Goal: Transaction & Acquisition: Purchase product/service

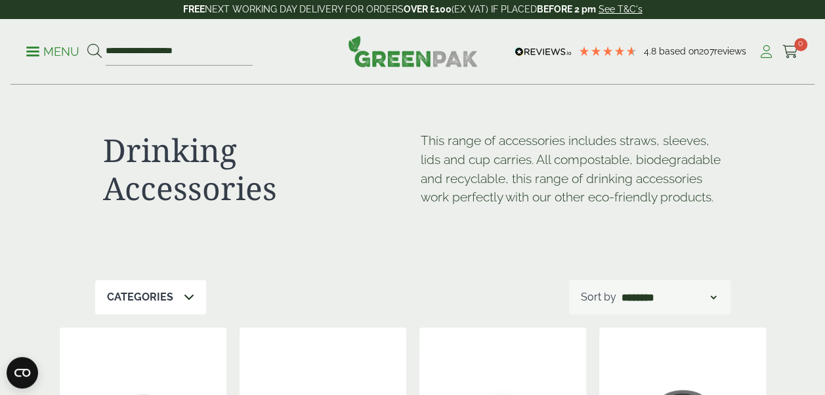
click at [765, 49] on icon at bounding box center [766, 51] width 16 height 13
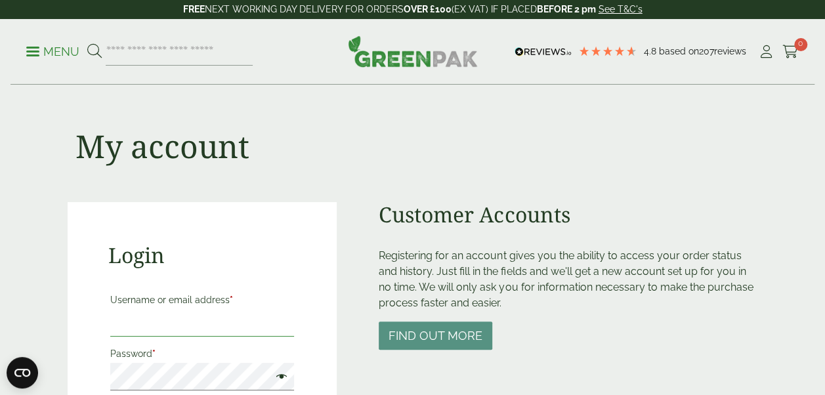
type input "**********"
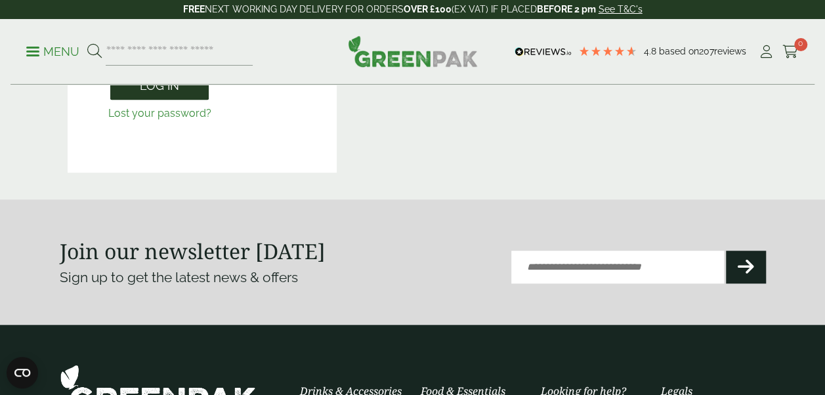
click at [161, 93] on button "Log in" at bounding box center [159, 86] width 98 height 28
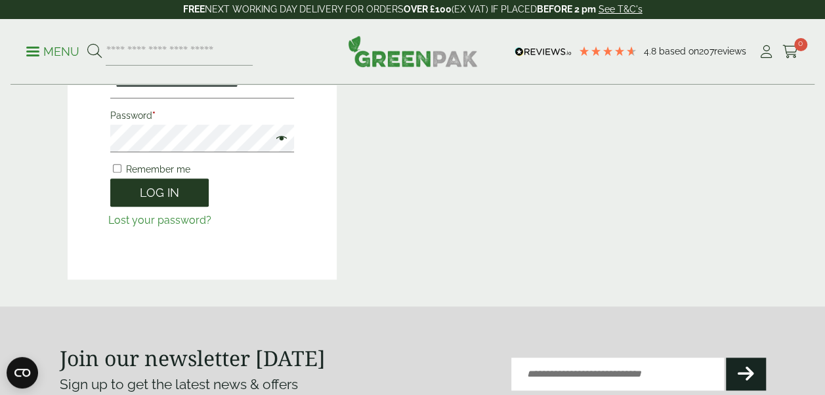
scroll to position [289, 0]
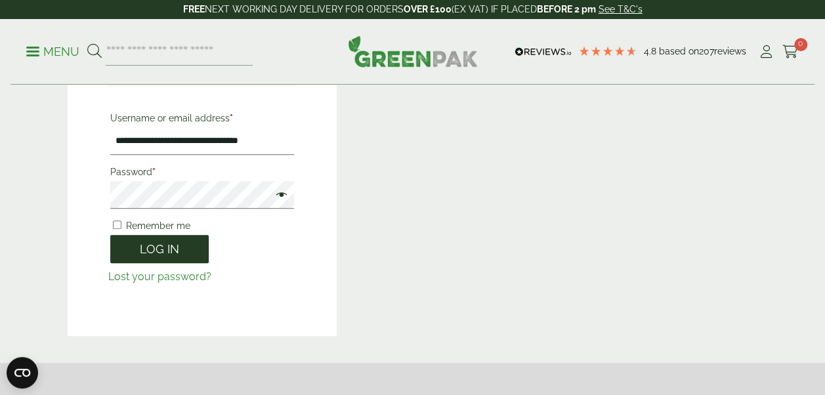
click at [192, 241] on button "Log in" at bounding box center [159, 249] width 98 height 28
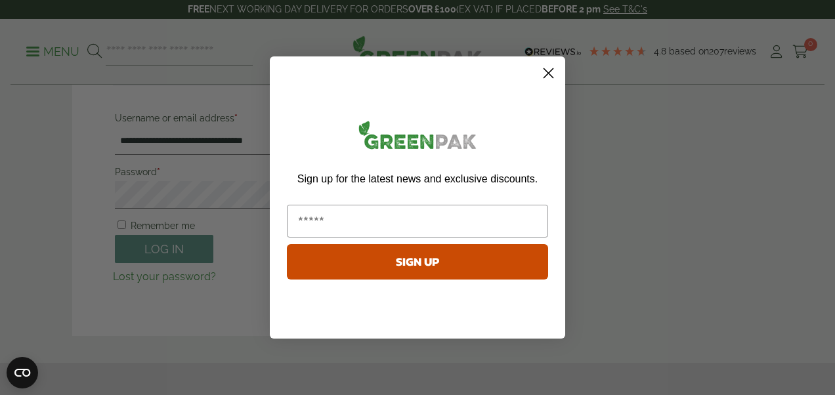
click at [547, 72] on icon "Close dialog" at bounding box center [548, 73] width 9 height 9
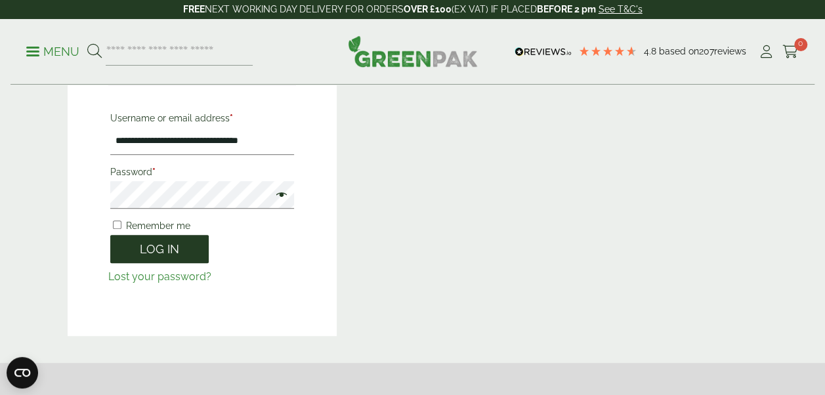
click at [173, 244] on button "Log in" at bounding box center [159, 249] width 98 height 28
click at [285, 193] on span at bounding box center [278, 196] width 17 height 16
click at [180, 243] on button "Log in" at bounding box center [159, 249] width 98 height 28
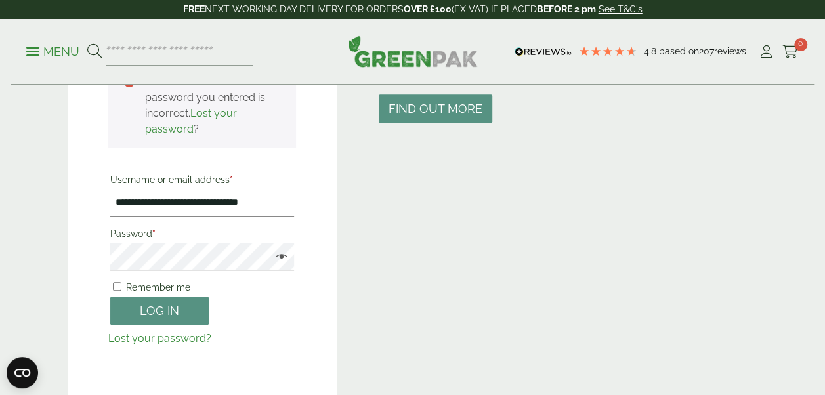
scroll to position [236, 0]
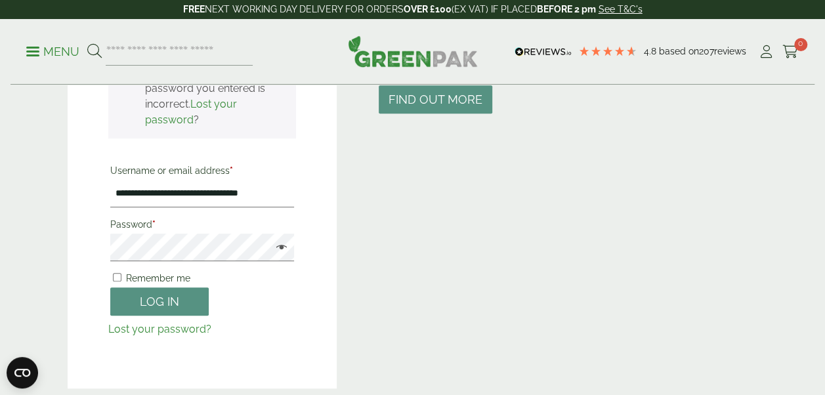
click at [182, 330] on link "Lost your password?" at bounding box center [159, 329] width 103 height 12
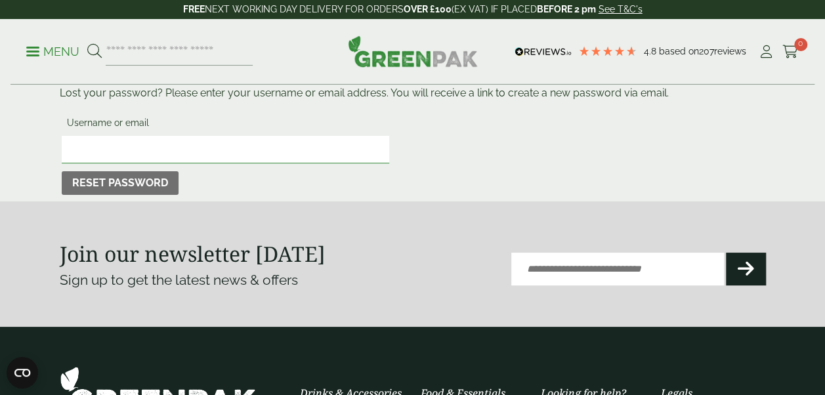
click at [167, 138] on input "Username or email" at bounding box center [226, 150] width 328 height 28
type input "**********"
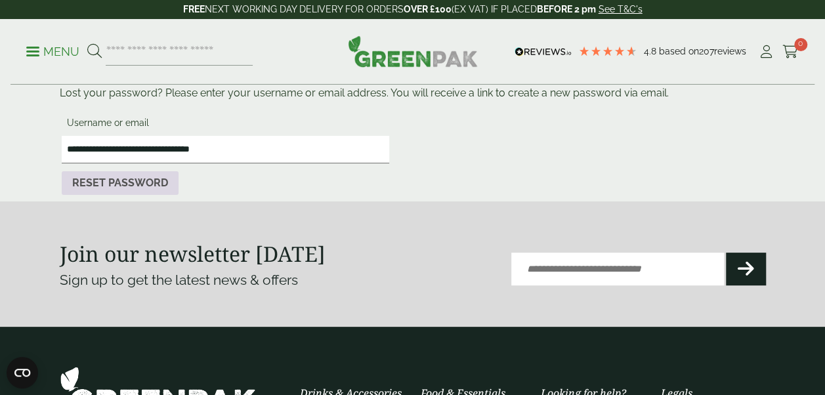
click at [136, 184] on button "Reset password" at bounding box center [120, 183] width 117 height 24
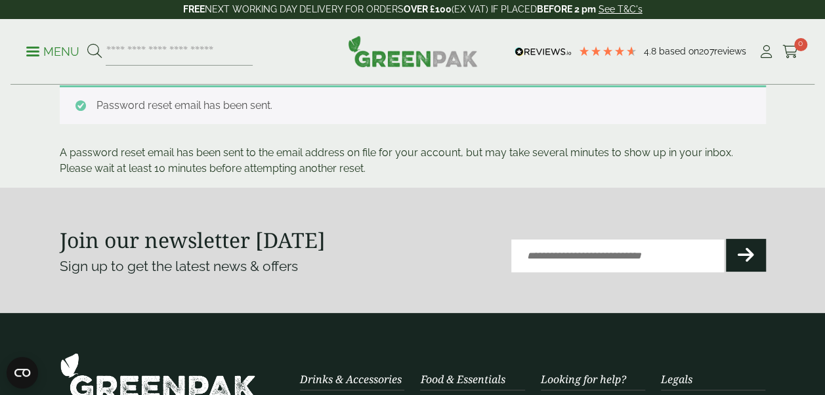
click at [294, 106] on div "Password reset email has been sent." at bounding box center [413, 104] width 706 height 39
click at [163, 57] on input "search" at bounding box center [179, 52] width 147 height 28
click at [31, 48] on link "Menu" at bounding box center [52, 50] width 53 height 13
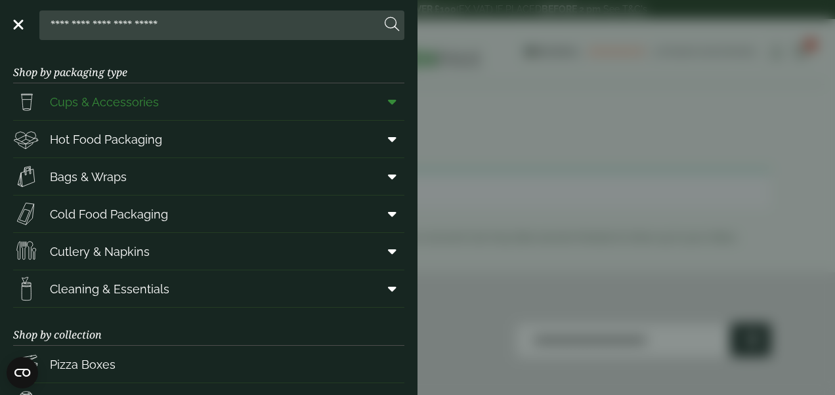
click at [388, 100] on icon at bounding box center [392, 101] width 9 height 13
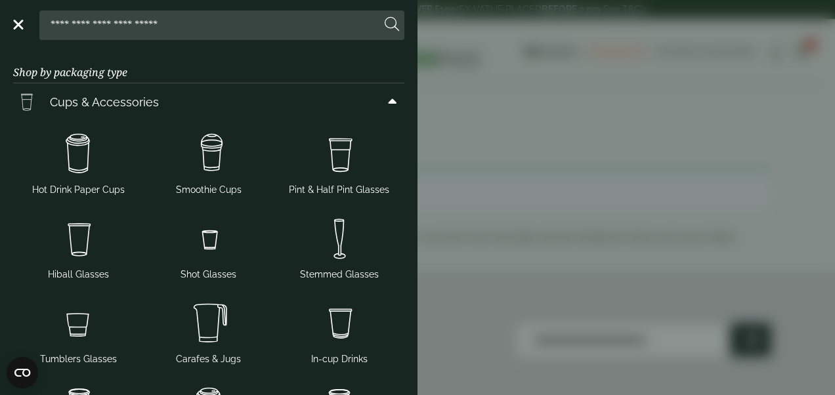
click at [553, 108] on aside "Close Shop by packaging type Cups & Accessories Hot Drink Paper Cups Smoothie C…" at bounding box center [417, 197] width 835 height 395
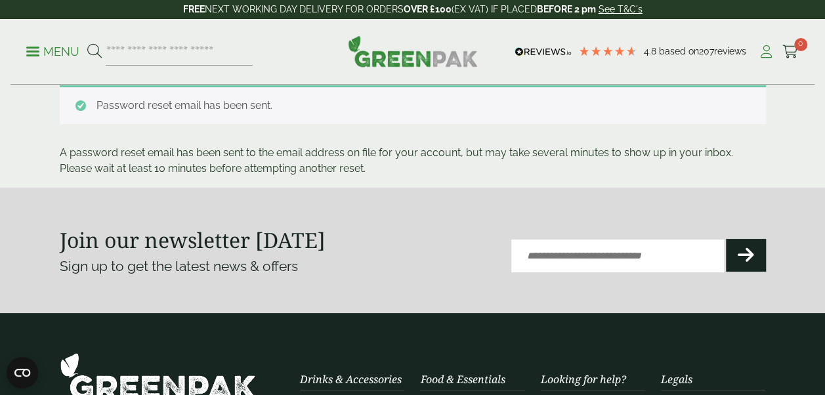
click at [766, 54] on icon at bounding box center [766, 51] width 16 height 13
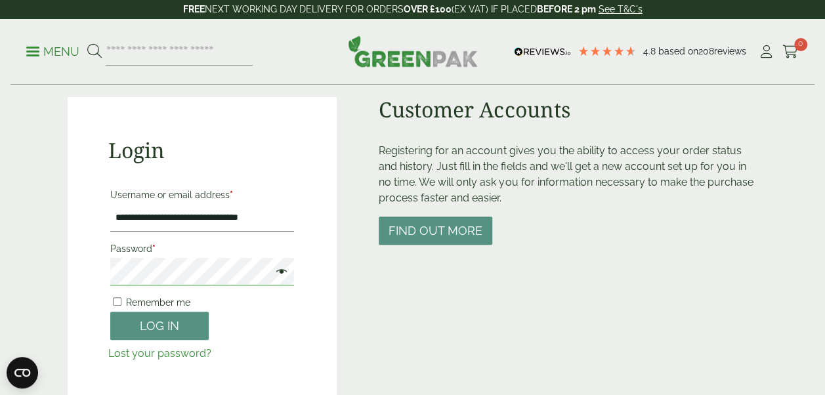
scroll to position [131, 0]
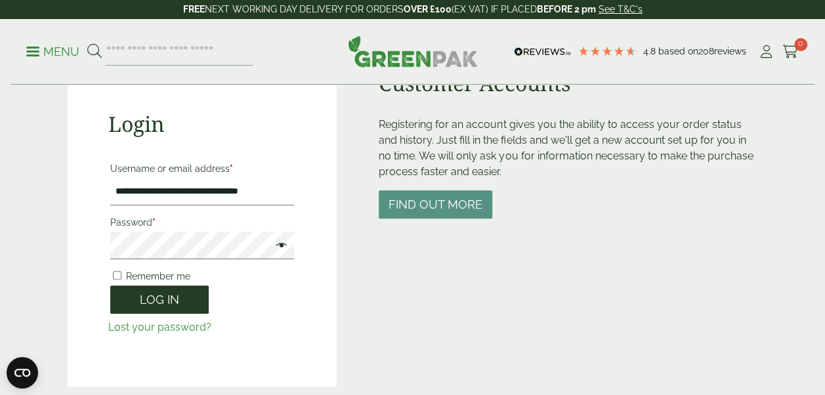
click at [146, 306] on button "Log in" at bounding box center [159, 299] width 98 height 28
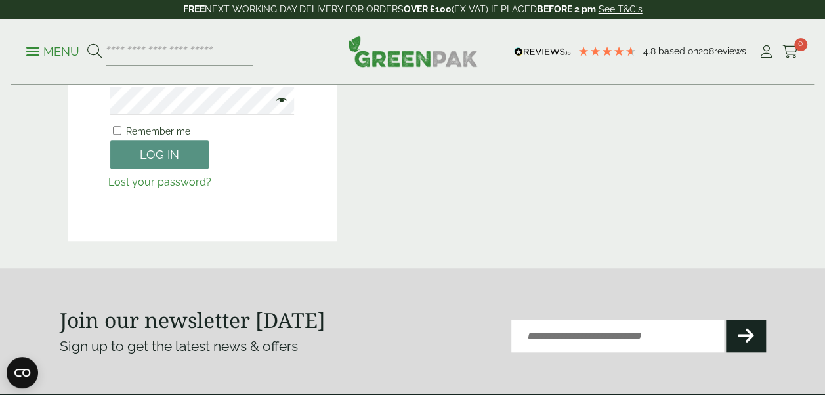
scroll to position [394, 0]
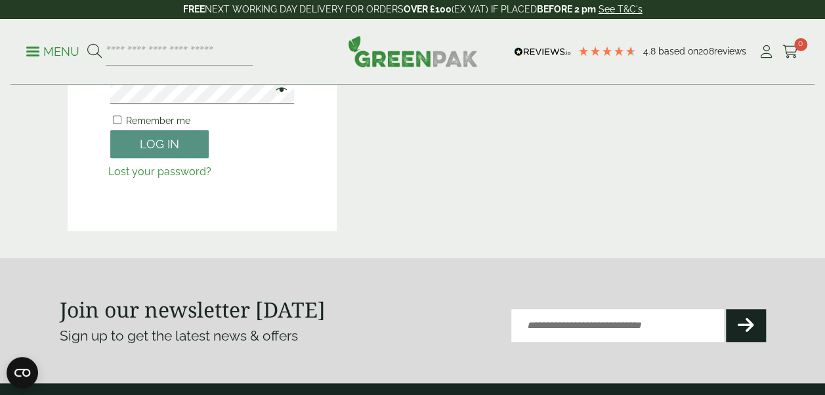
click at [186, 172] on link "Lost your password?" at bounding box center [159, 171] width 103 height 12
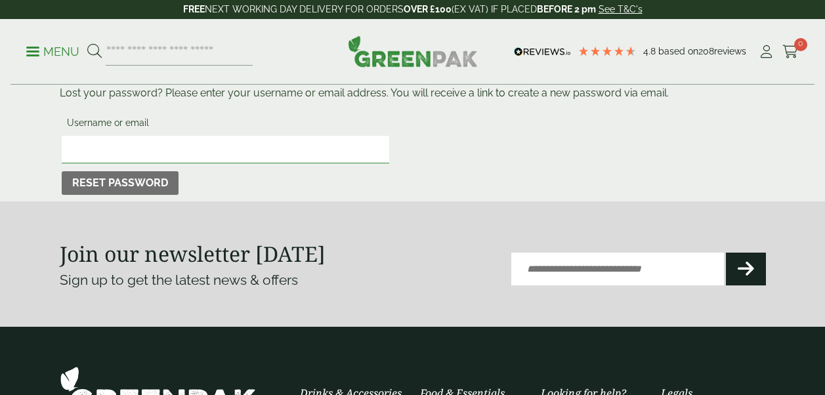
click at [186, 155] on input "Username or email" at bounding box center [226, 150] width 328 height 28
type input "*"
click at [363, 182] on p "Reset password" at bounding box center [413, 183] width 706 height 28
click at [305, 144] on input "Username or email" at bounding box center [226, 150] width 328 height 28
type input "**********"
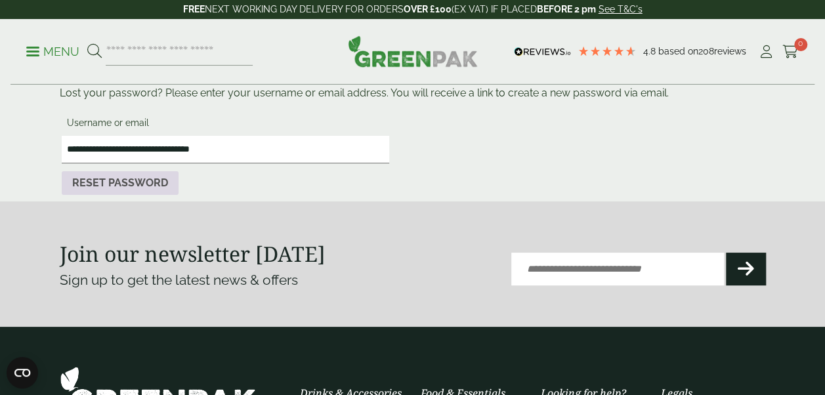
click at [132, 185] on button "Reset password" at bounding box center [120, 183] width 117 height 24
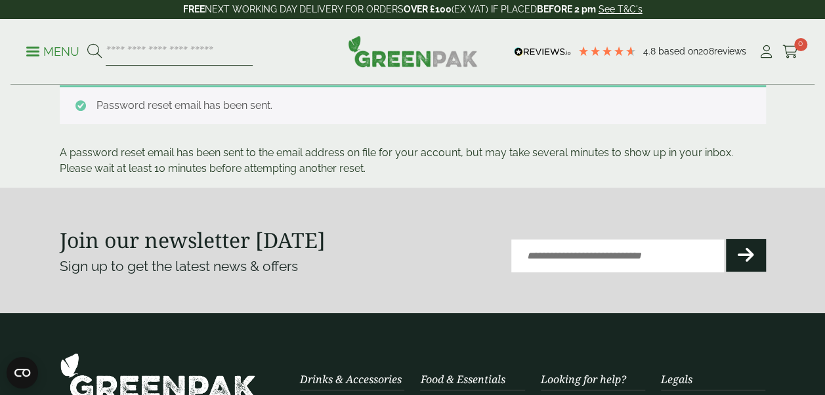
click at [168, 54] on input "search" at bounding box center [179, 52] width 147 height 28
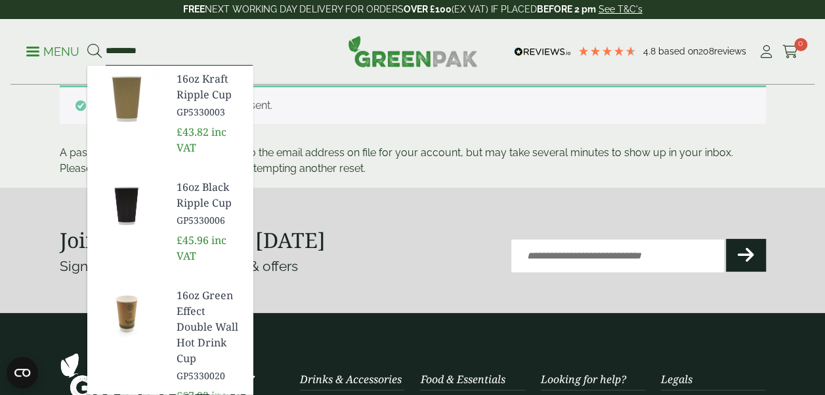
type input "*********"
click at [87, 43] on button at bounding box center [94, 51] width 14 height 17
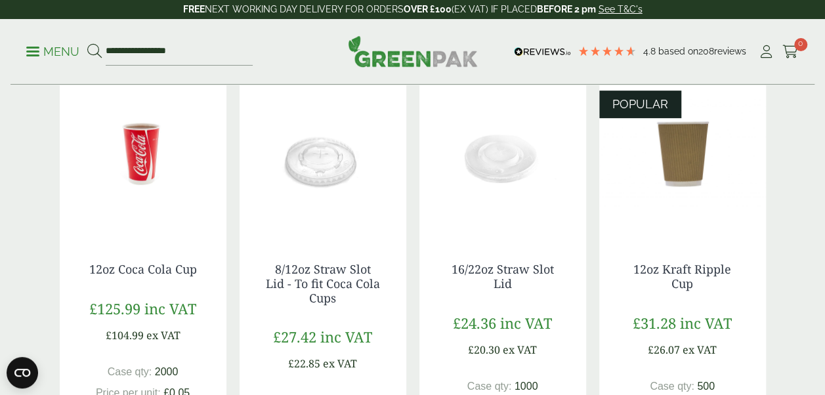
scroll to position [262, 0]
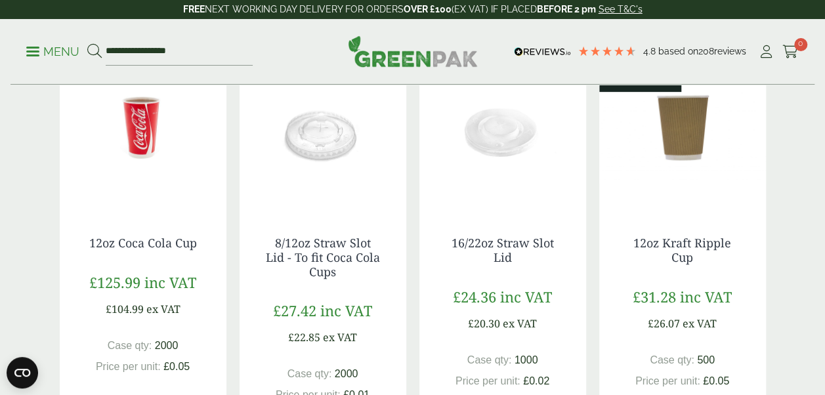
click at [501, 169] on img at bounding box center [502, 128] width 167 height 164
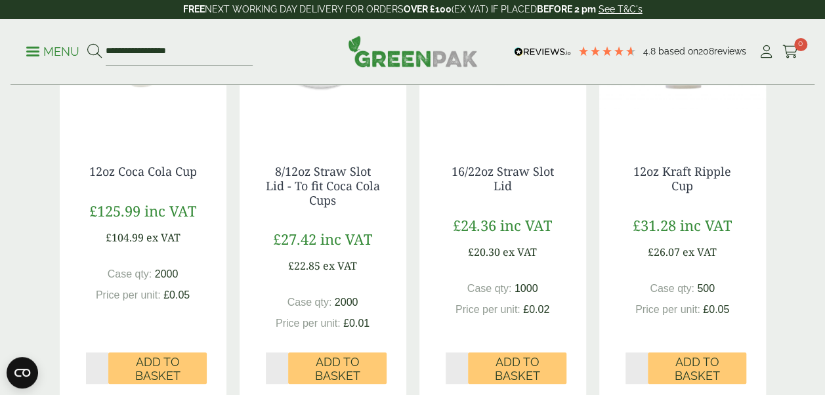
scroll to position [210, 0]
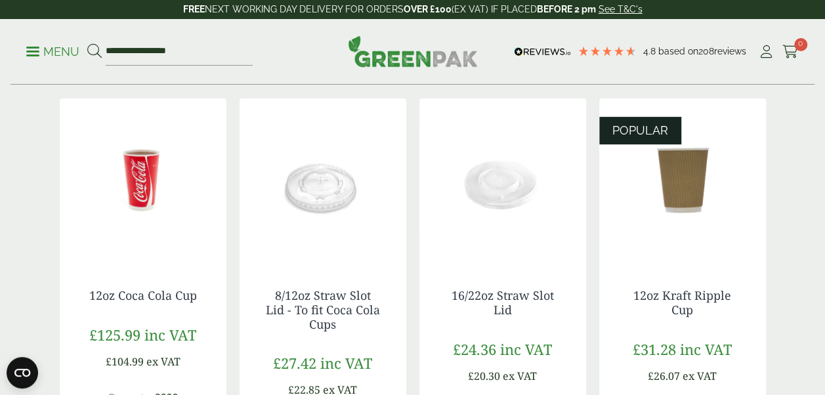
click at [488, 192] on img at bounding box center [502, 180] width 167 height 164
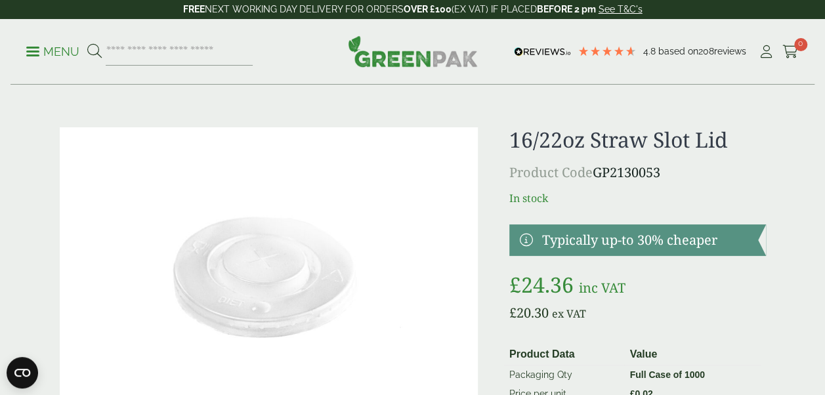
scroll to position [345, 0]
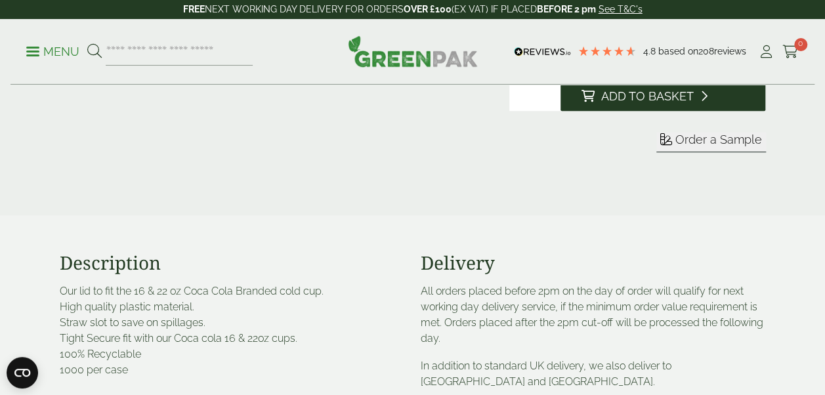
click at [667, 93] on span "Add to Basket" at bounding box center [647, 96] width 93 height 14
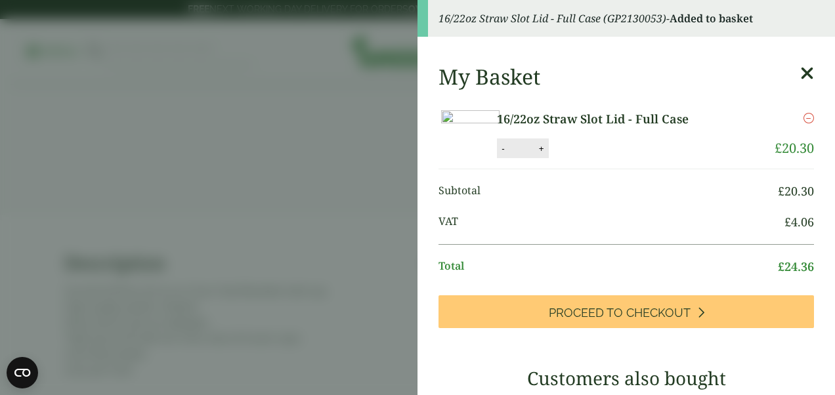
click at [803, 117] on icon "Remove this item" at bounding box center [808, 118] width 10 height 10
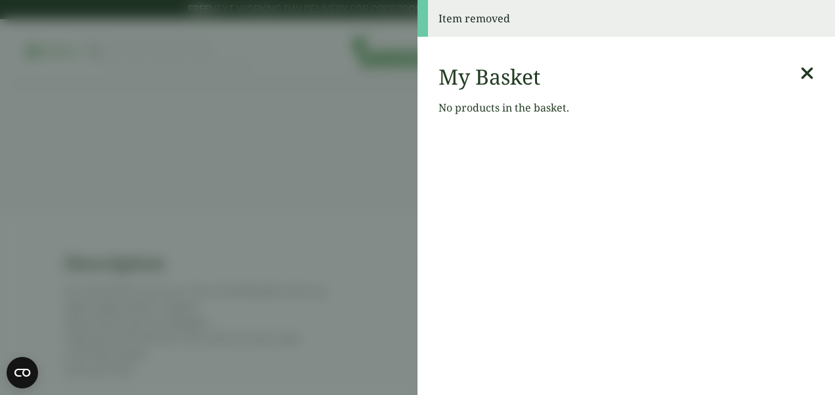
click at [800, 79] on icon at bounding box center [807, 73] width 14 height 18
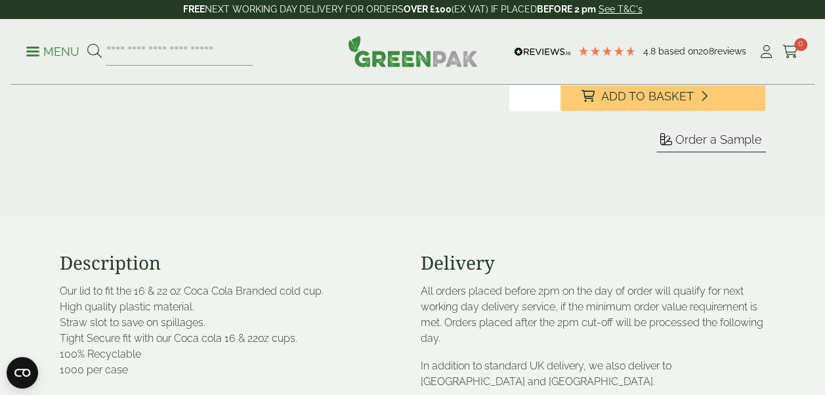
scroll to position [0, 0]
